Goal: Task Accomplishment & Management: Manage account settings

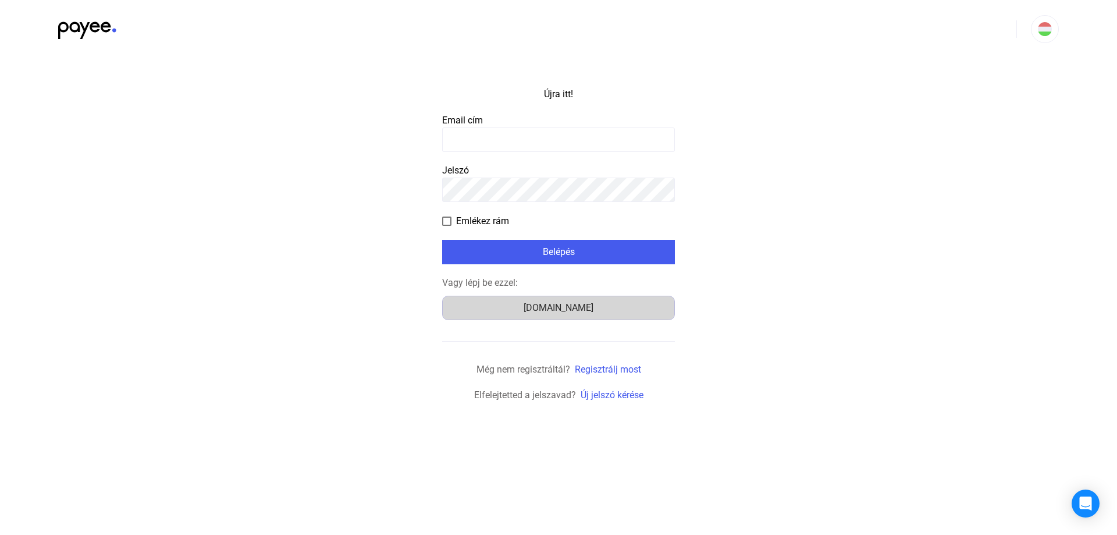
click at [538, 305] on font "Számlázz.hu" at bounding box center [559, 307] width 70 height 11
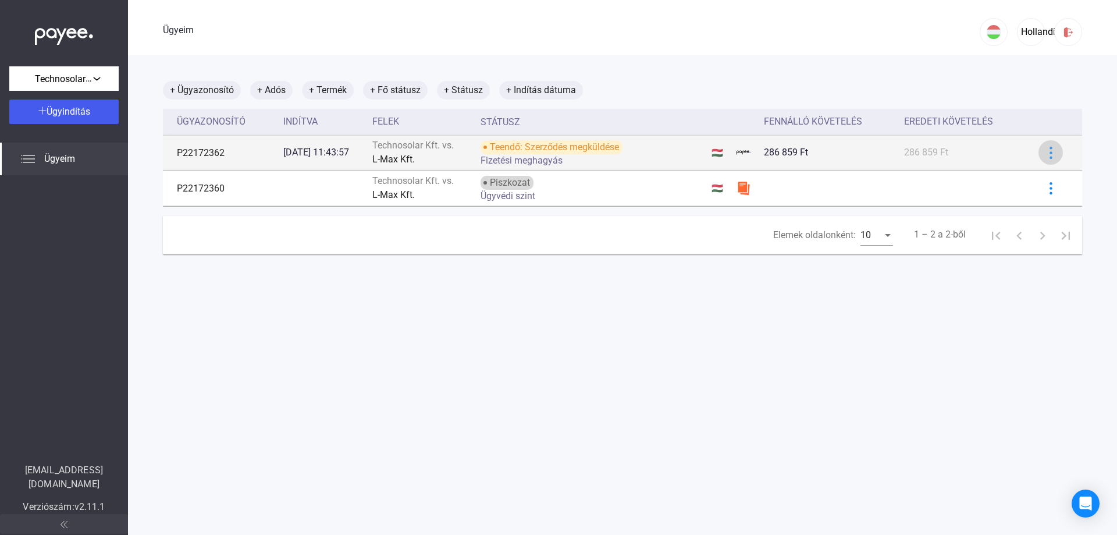
click at [1039, 159] on button at bounding box center [1051, 152] width 24 height 24
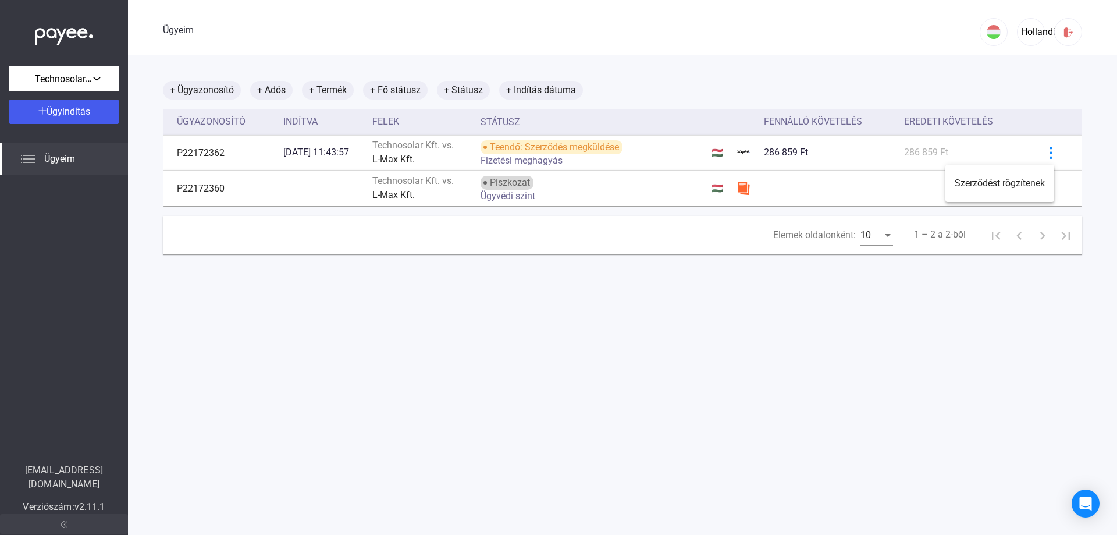
click at [675, 320] on div at bounding box center [558, 267] width 1117 height 535
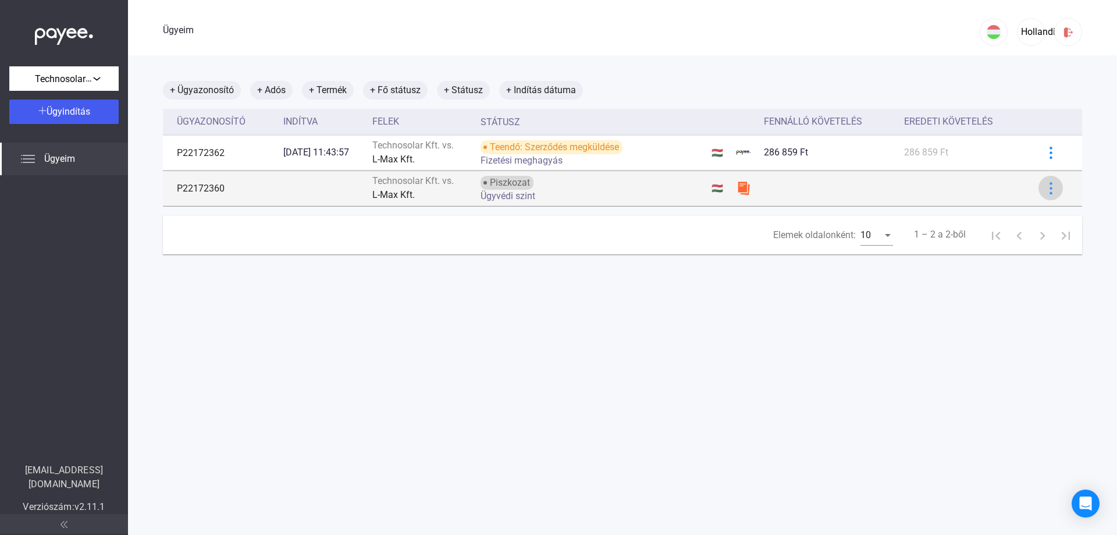
click at [1045, 188] on img at bounding box center [1051, 188] width 12 height 12
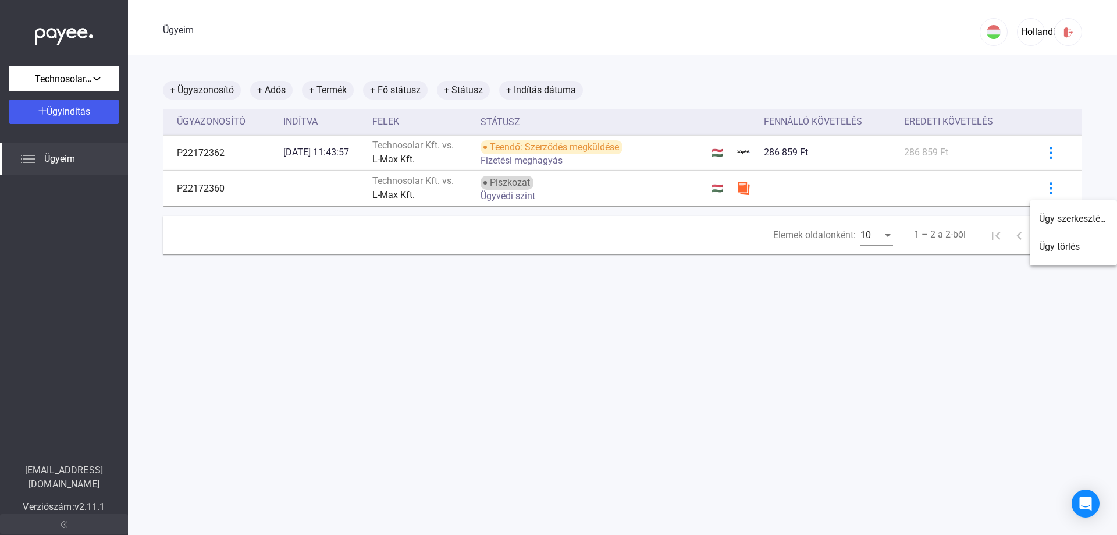
click at [635, 290] on div at bounding box center [558, 267] width 1117 height 535
